Goal: Task Accomplishment & Management: Complete application form

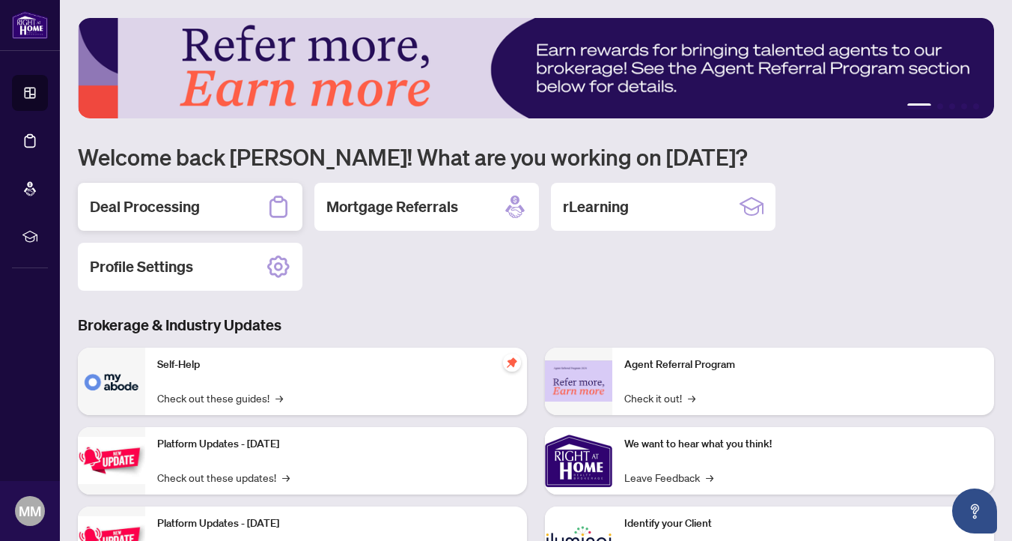
click at [189, 211] on h2 "Deal Processing" at bounding box center [145, 206] width 110 height 21
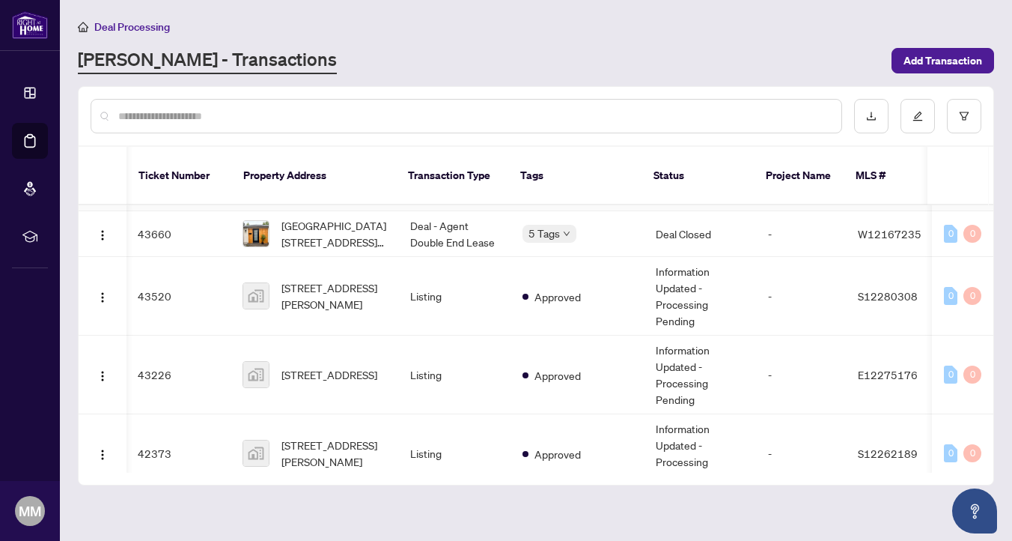
scroll to position [0, 1]
click at [302, 366] on span "[STREET_ADDRESS]" at bounding box center [330, 374] width 96 height 16
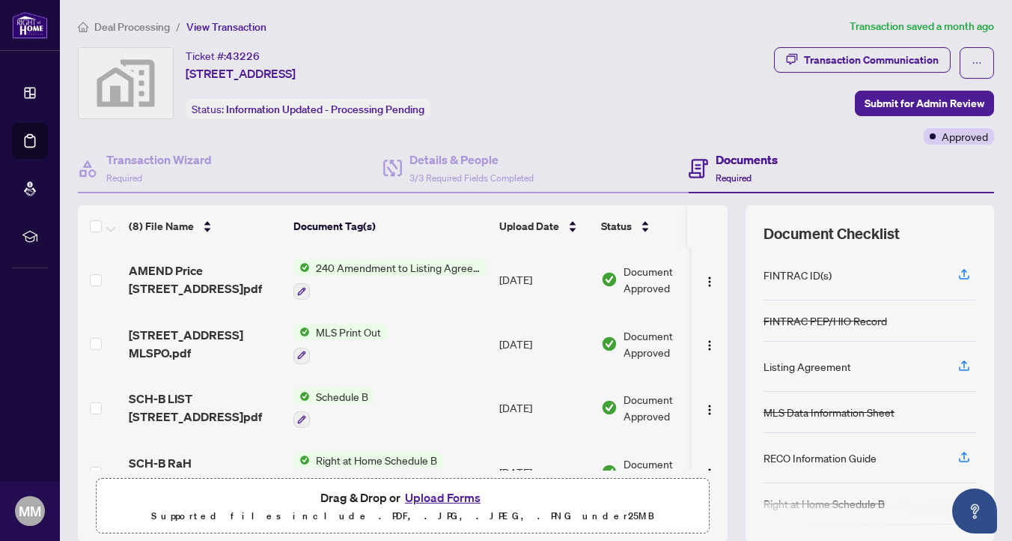
click at [431, 496] on button "Upload Forms" at bounding box center [443, 497] width 85 height 19
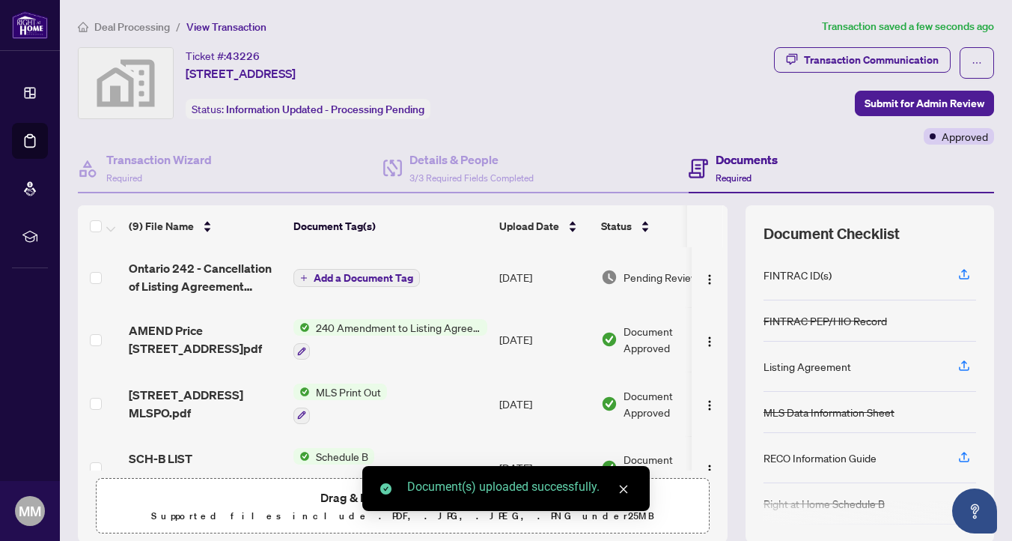
click at [327, 274] on span "Add a Document Tag" at bounding box center [364, 278] width 100 height 10
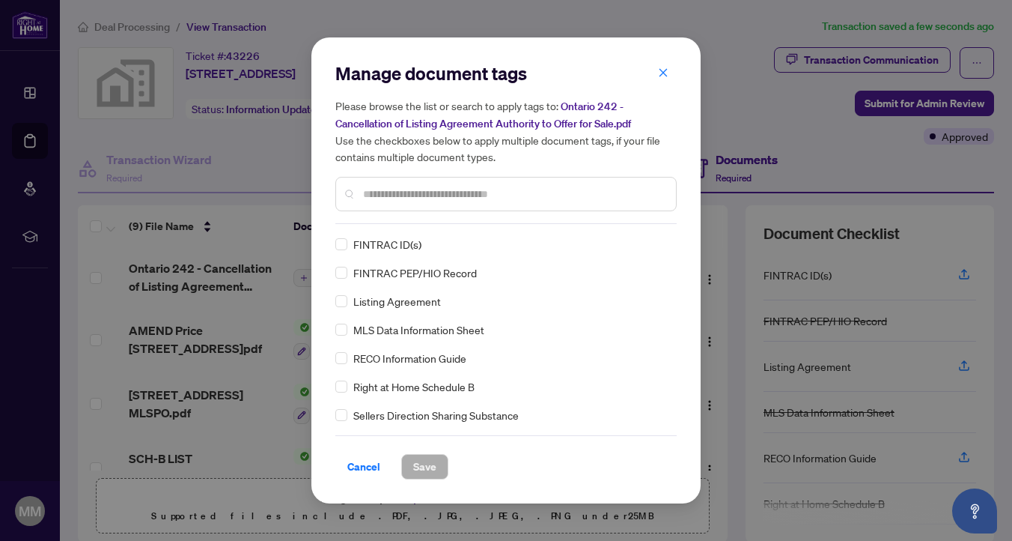
click at [392, 198] on input "text" at bounding box center [513, 194] width 301 height 16
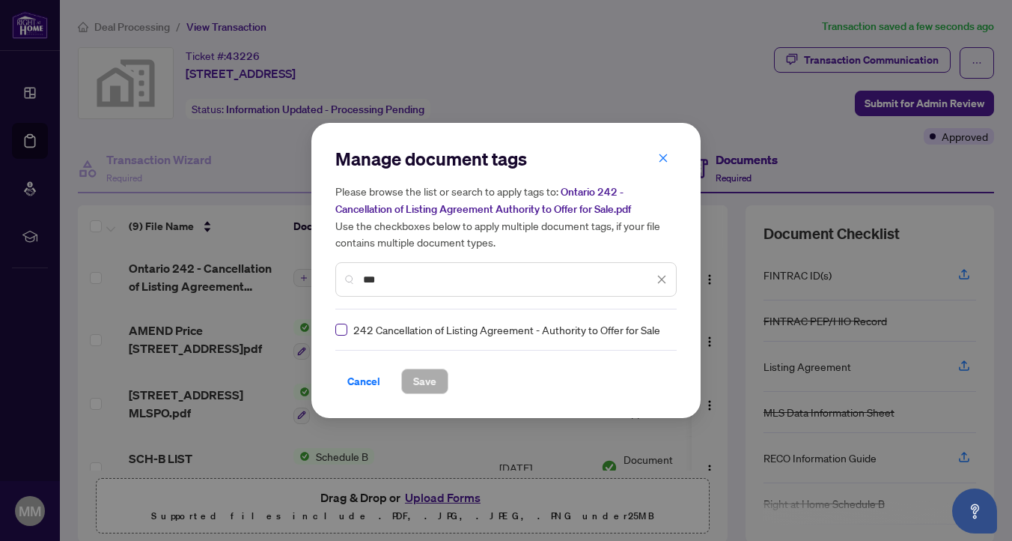
type input "***"
click at [344, 335] on label at bounding box center [341, 329] width 12 height 16
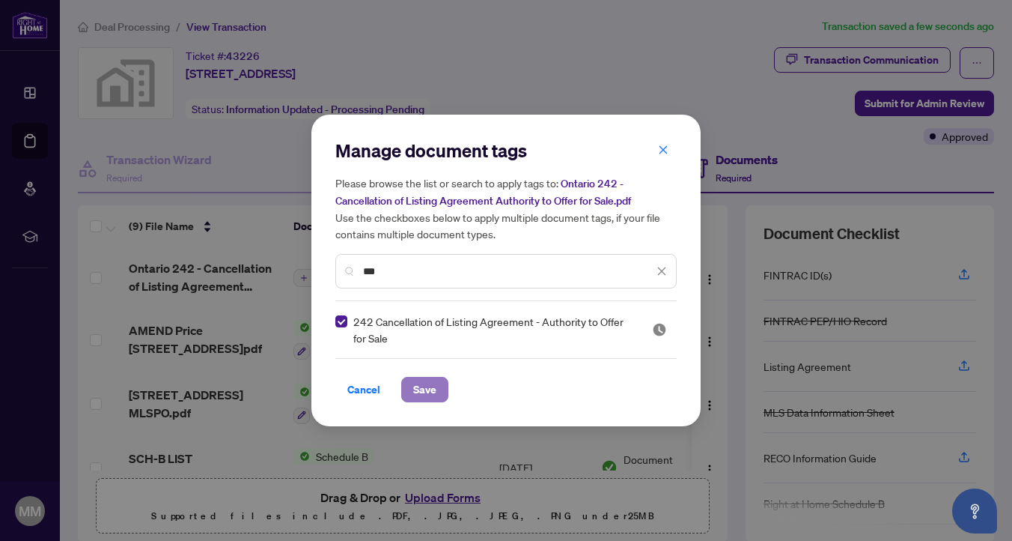
click at [422, 382] on span "Save" at bounding box center [424, 389] width 23 height 24
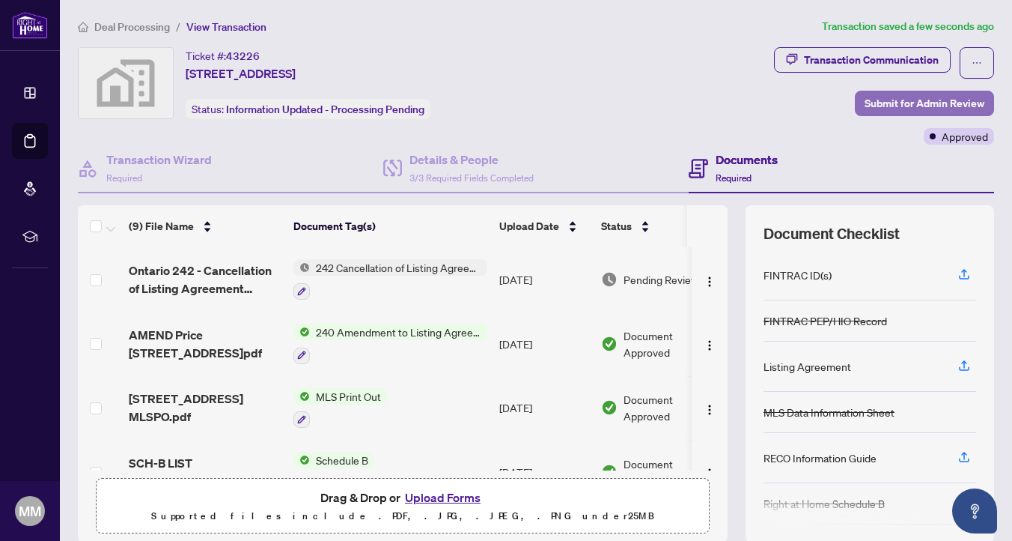
click at [879, 97] on span "Submit for Admin Review" at bounding box center [925, 103] width 120 height 24
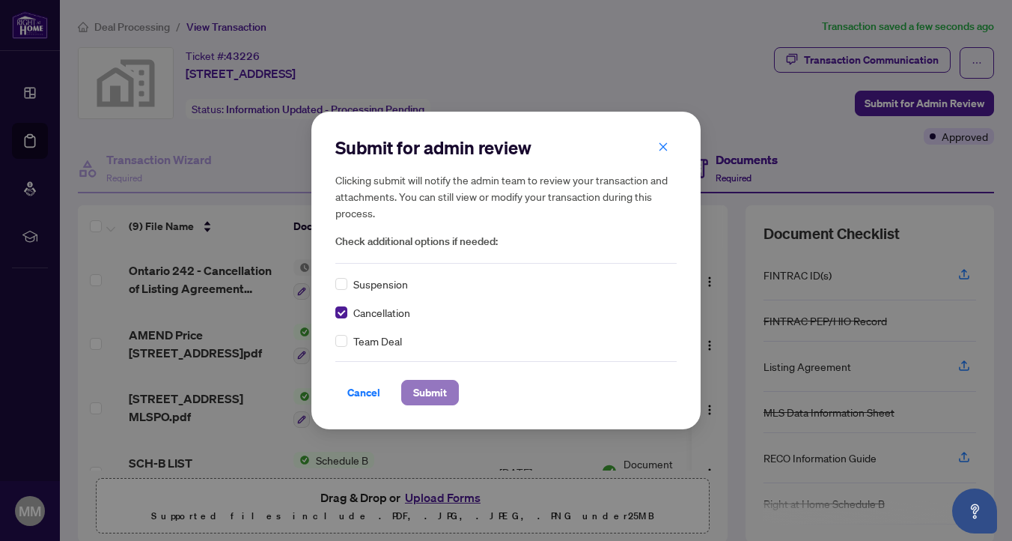
click at [434, 394] on span "Submit" at bounding box center [430, 392] width 34 height 24
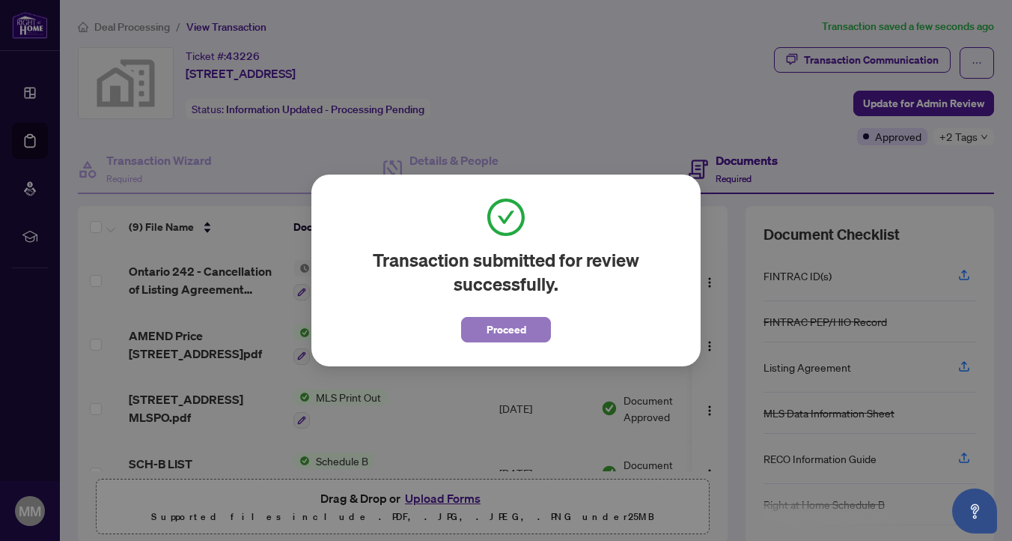
click at [508, 330] on span "Proceed" at bounding box center [507, 330] width 40 height 24
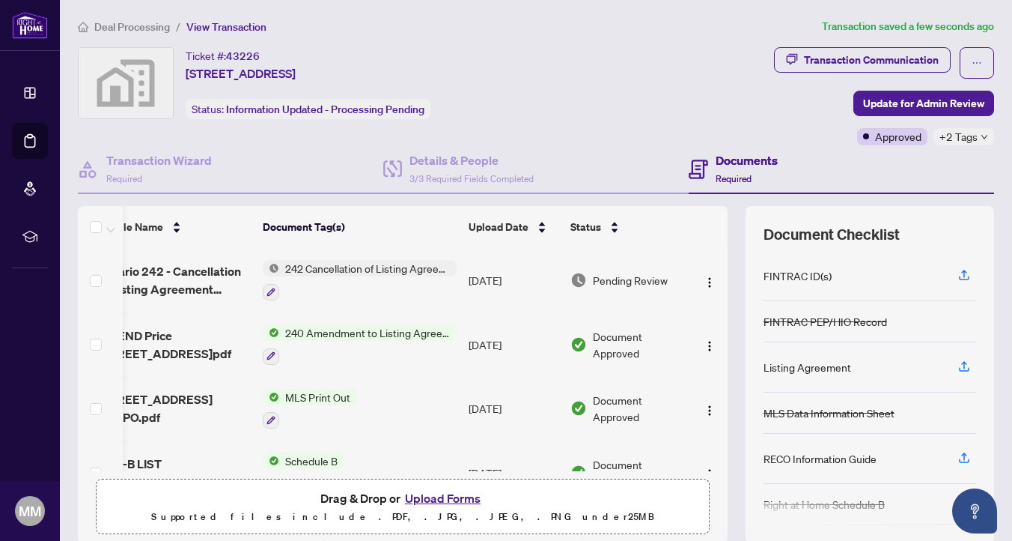
scroll to position [0, 35]
click at [706, 279] on img "button" at bounding box center [710, 282] width 12 height 12
